Goal: Information Seeking & Learning: Find specific fact

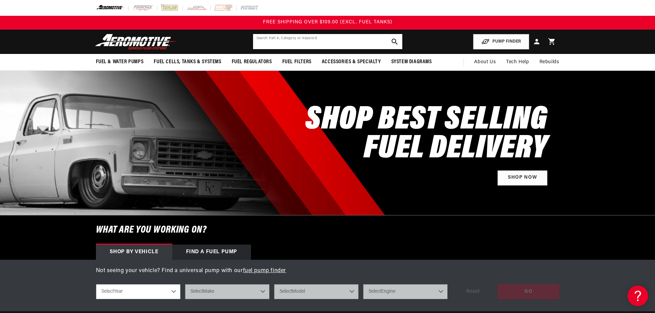
click at [347, 41] on input "text" at bounding box center [327, 41] width 149 height 15
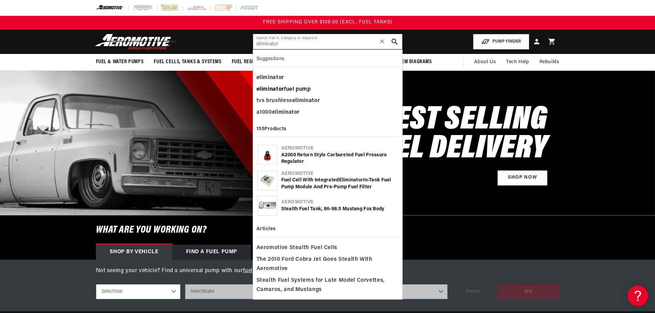
type input "eliminator"
click at [290, 89] on div "eliminator fuel pump" at bounding box center [327, 90] width 142 height 12
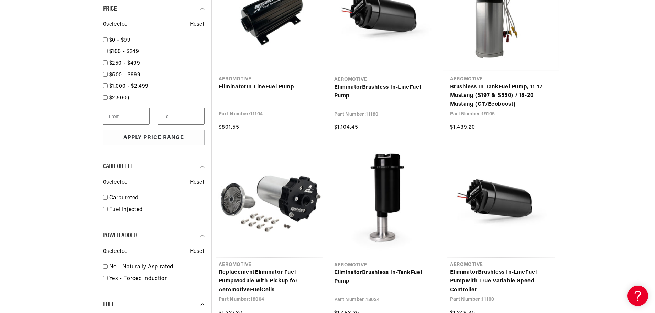
scroll to position [791, 0]
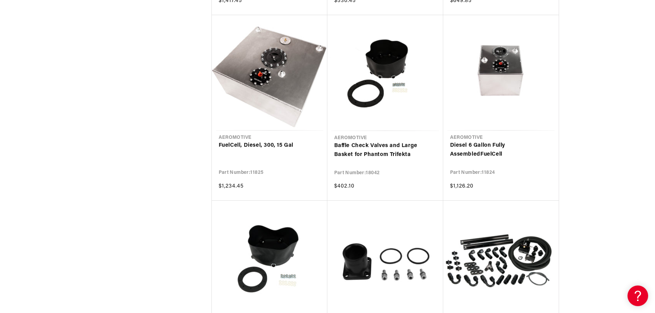
scroll to position [2991, 0]
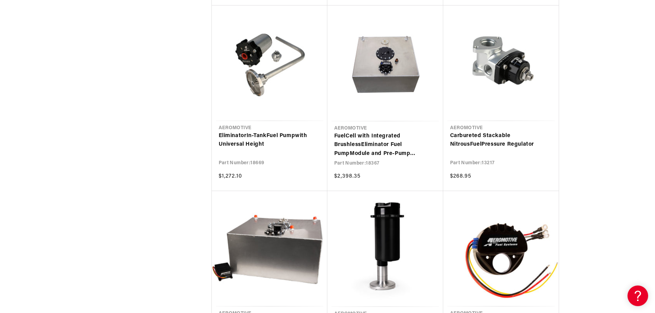
scroll to position [4022, 0]
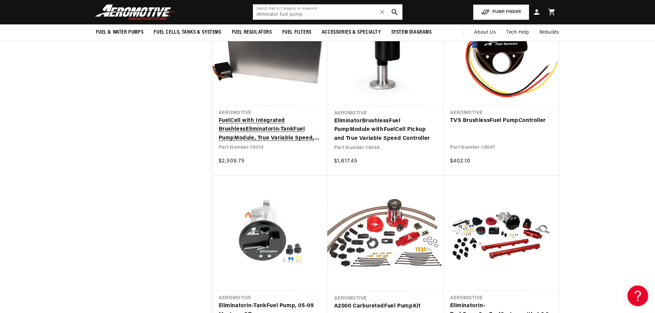
scroll to position [4194, 0]
